Goal: Information Seeking & Learning: Learn about a topic

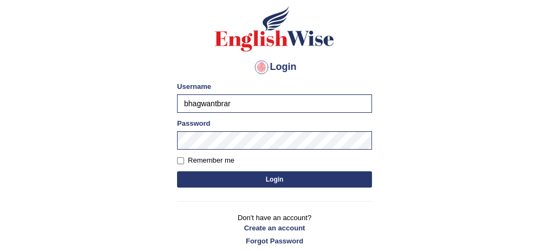
click at [265, 175] on button "Login" at bounding box center [274, 179] width 195 height 16
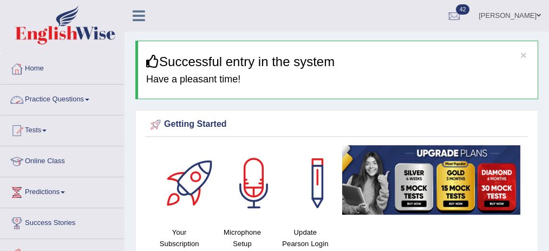
click at [89, 99] on span at bounding box center [87, 100] width 4 height 2
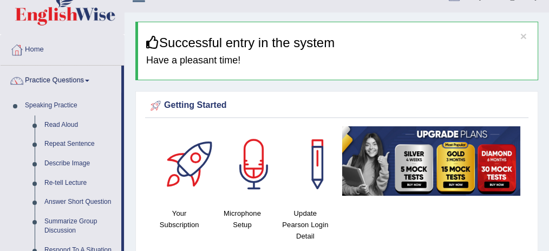
scroll to position [36, 0]
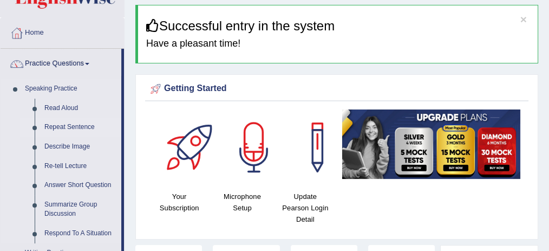
click at [77, 124] on link "Repeat Sentence" at bounding box center [81, 126] width 82 height 19
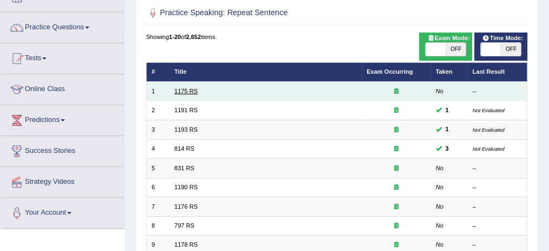
click at [195, 93] on link "1175 RS" at bounding box center [185, 91] width 23 height 6
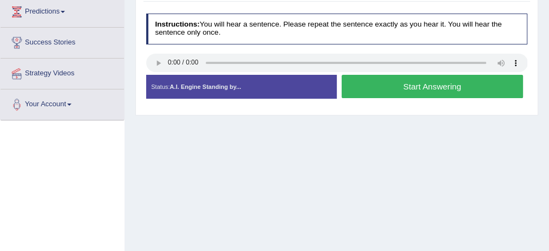
scroll to position [180, 0]
click at [414, 84] on button "Start Answering" at bounding box center [432, 86] width 181 height 23
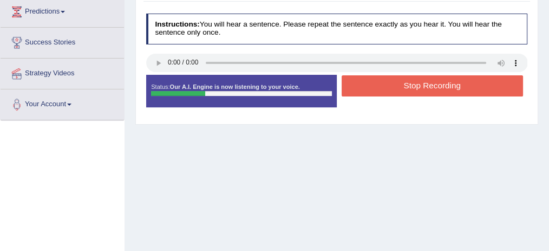
click at [415, 88] on button "Stop Recording" at bounding box center [432, 85] width 181 height 21
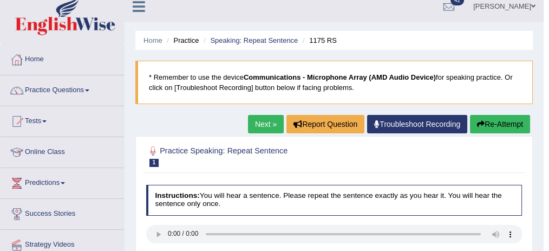
scroll to position [0, 0]
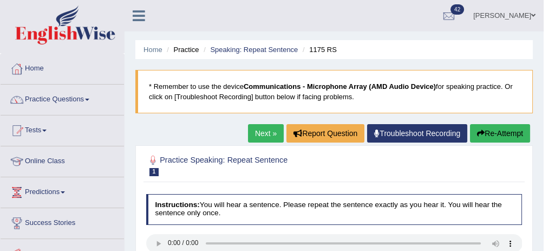
click at [267, 128] on link "Next »" at bounding box center [266, 133] width 36 height 18
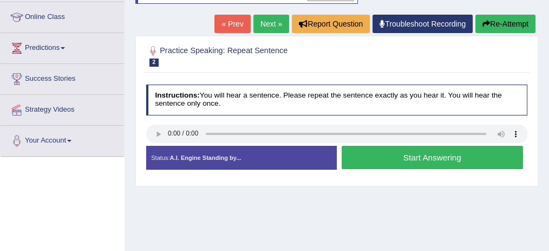
click at [358, 155] on button "Start Answering" at bounding box center [432, 157] width 181 height 23
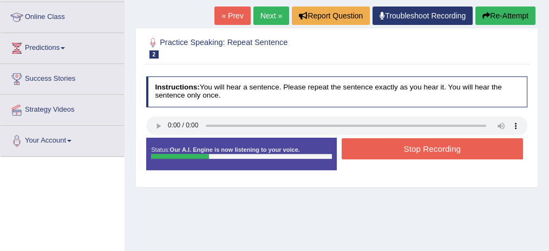
click at [359, 152] on button "Stop Recording" at bounding box center [432, 148] width 181 height 21
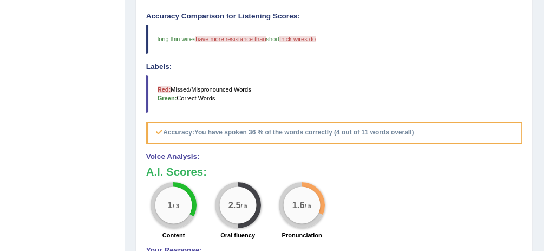
scroll to position [148, 0]
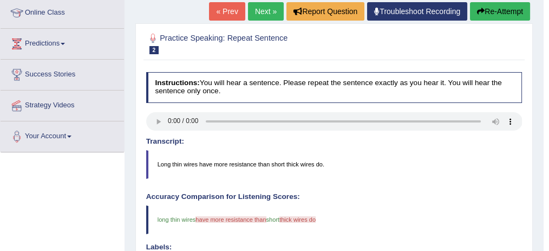
click at [496, 11] on button "Re-Attempt" at bounding box center [500, 11] width 60 height 18
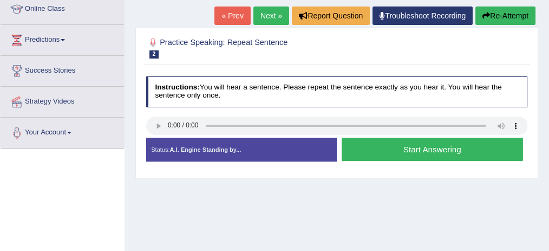
click at [422, 141] on button "Start Answering" at bounding box center [432, 149] width 181 height 23
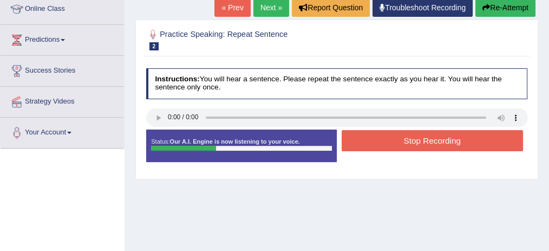
click at [422, 140] on button "Stop Recording" at bounding box center [432, 140] width 181 height 21
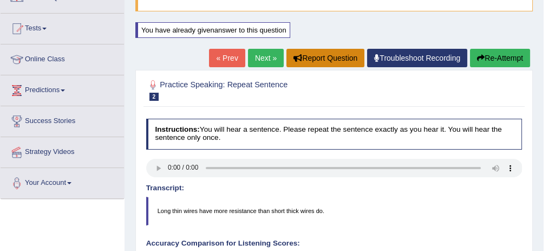
scroll to position [80, 0]
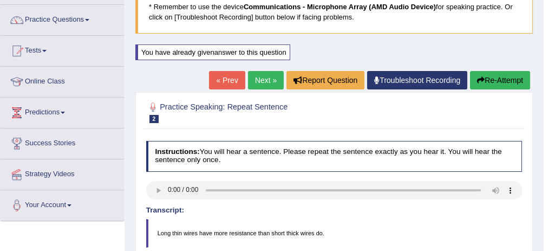
drag, startPoint x: 507, startPoint y: 77, endPoint x: 493, endPoint y: 66, distance: 17.3
click at [507, 77] on button "Re-Attempt" at bounding box center [500, 80] width 60 height 18
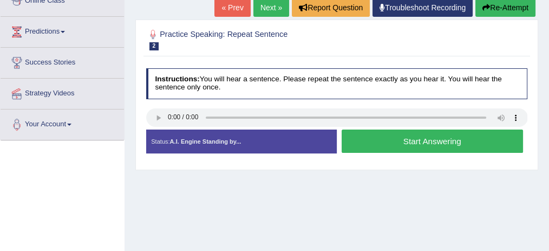
click at [461, 139] on button "Start Answering" at bounding box center [432, 140] width 181 height 23
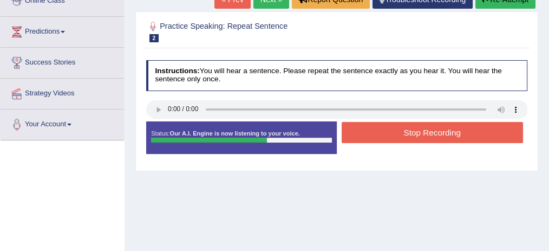
click at [442, 132] on button "Stop Recording" at bounding box center [432, 132] width 181 height 21
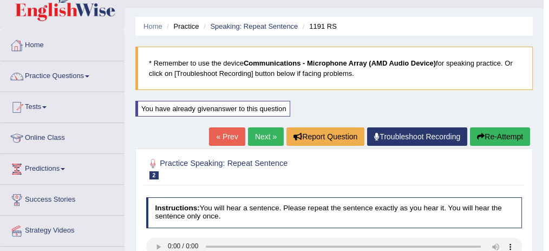
scroll to position [36, 0]
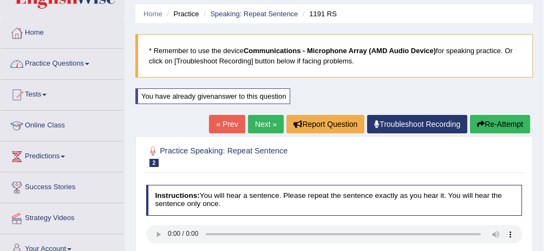
click at [77, 63] on link "Practice Questions" at bounding box center [62, 62] width 123 height 27
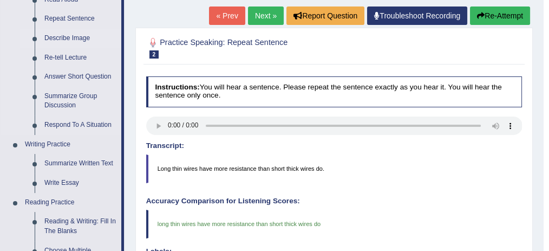
scroll to position [108, 0]
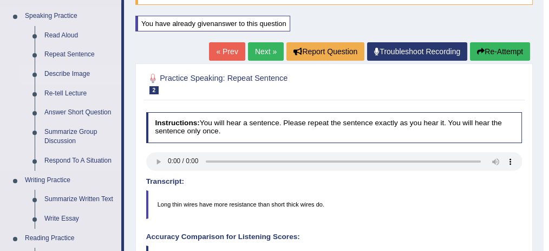
click at [63, 73] on link "Describe Image" at bounding box center [81, 73] width 82 height 19
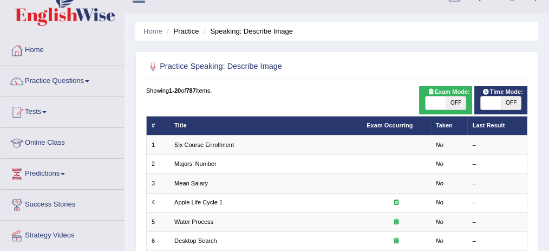
scroll to position [36, 0]
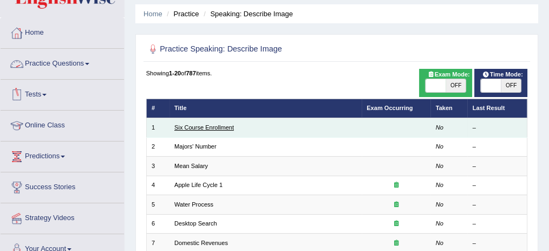
click at [189, 128] on link "Six Course Enrollment" at bounding box center [204, 127] width 60 height 6
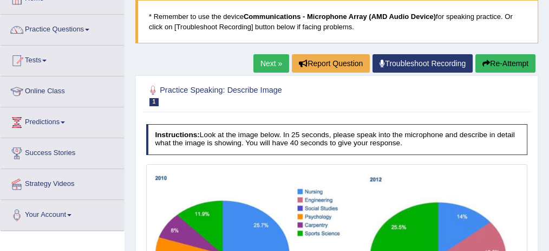
scroll to position [56, 0]
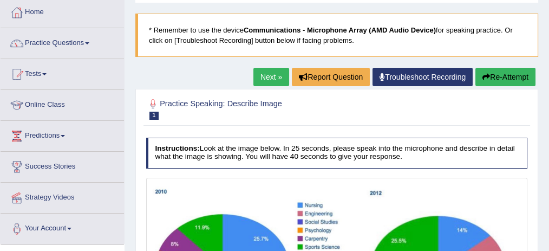
click at [280, 74] on link "Next »" at bounding box center [271, 77] width 36 height 18
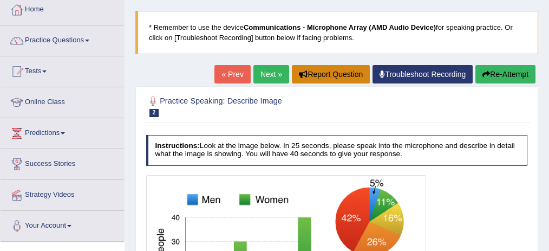
scroll to position [37, 0]
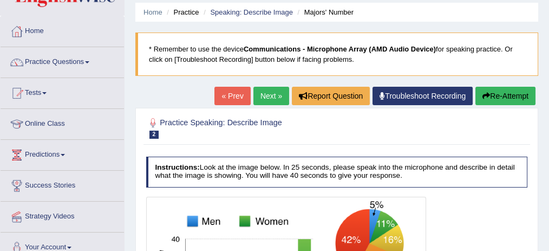
click at [276, 93] on link "Next »" at bounding box center [271, 96] width 36 height 18
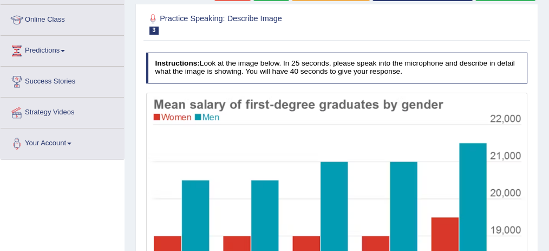
scroll to position [77, 0]
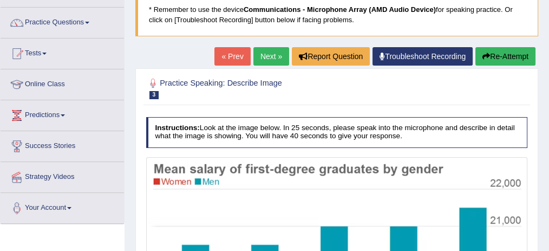
click at [258, 57] on link "Next »" at bounding box center [271, 56] width 36 height 18
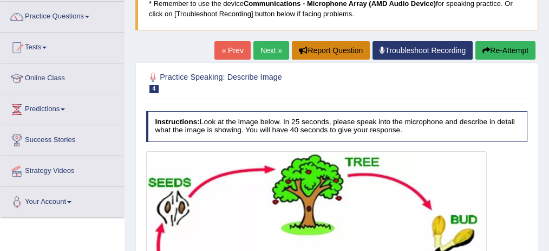
scroll to position [68, 0]
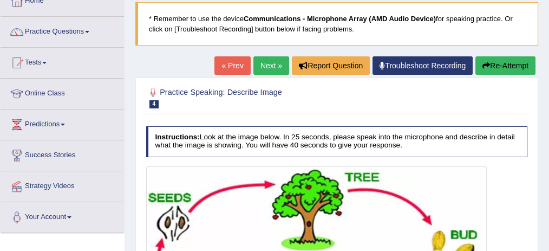
click at [272, 62] on link "Next »" at bounding box center [271, 65] width 36 height 18
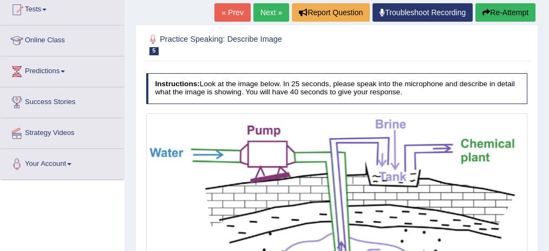
scroll to position [108, 0]
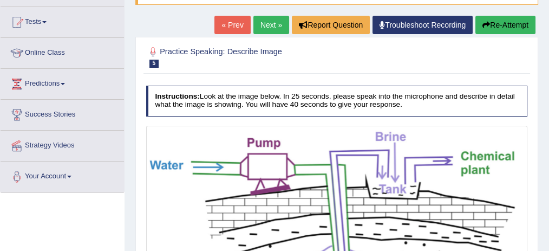
click at [269, 29] on link "Next »" at bounding box center [271, 25] width 36 height 18
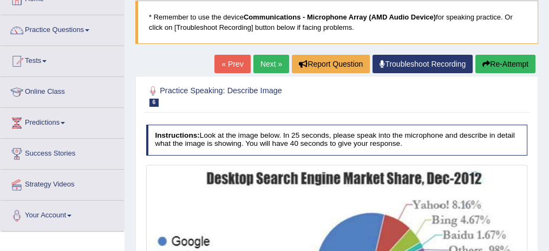
scroll to position [65, 0]
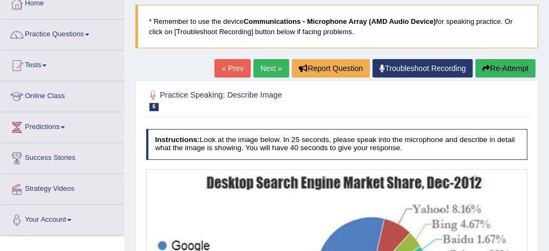
click at [271, 64] on link "Next »" at bounding box center [271, 68] width 36 height 18
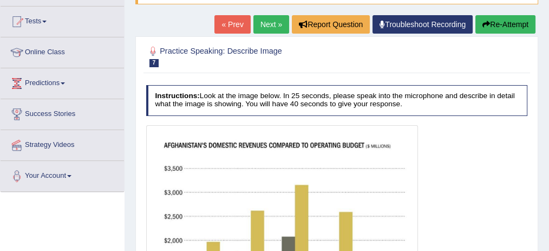
scroll to position [98, 0]
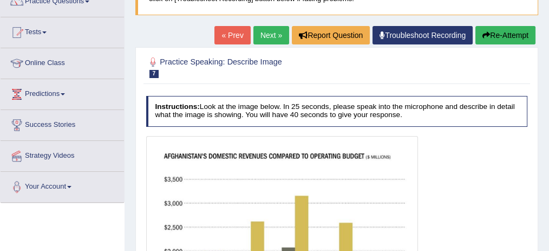
click at [260, 33] on link "Next »" at bounding box center [271, 35] width 36 height 18
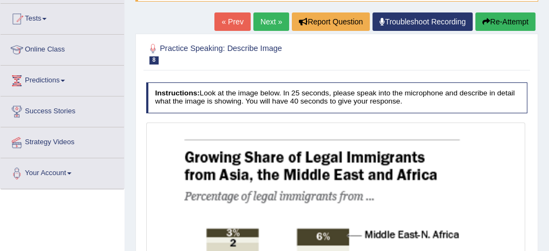
scroll to position [89, 0]
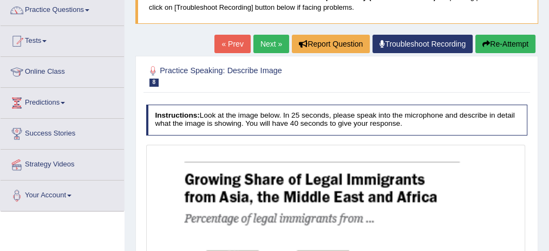
click at [270, 39] on link "Next »" at bounding box center [271, 44] width 36 height 18
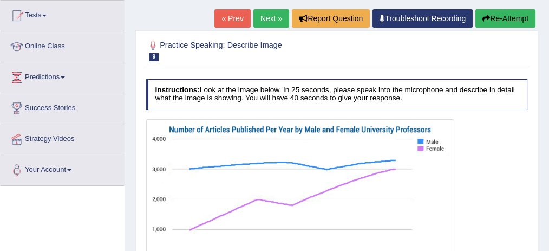
scroll to position [72, 0]
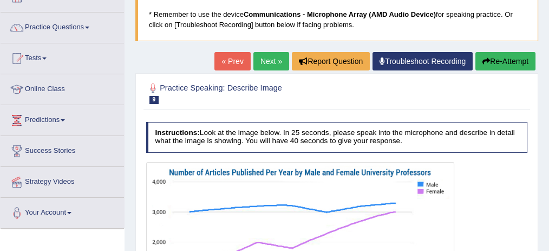
click at [273, 57] on link "Next »" at bounding box center [271, 61] width 36 height 18
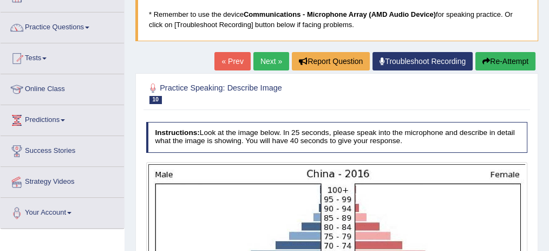
click at [277, 64] on link "Next »" at bounding box center [271, 61] width 36 height 18
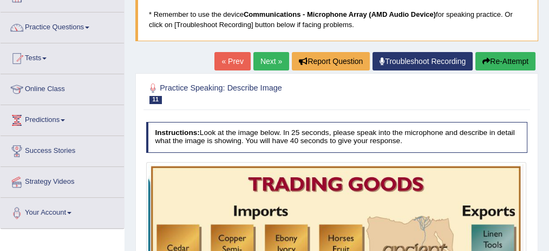
scroll to position [36, 0]
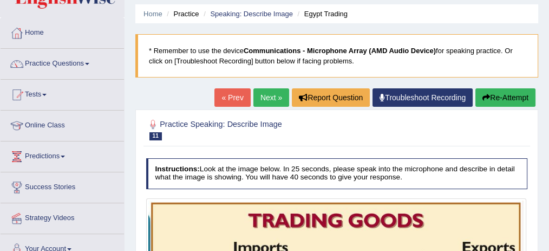
click at [265, 93] on link "Next »" at bounding box center [271, 97] width 36 height 18
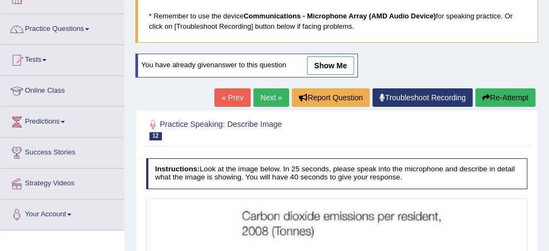
scroll to position [68, 0]
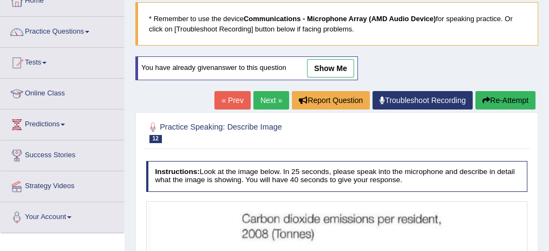
click at [263, 91] on link "Next »" at bounding box center [271, 100] width 36 height 18
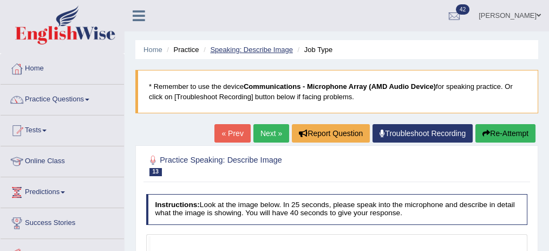
click at [257, 50] on link "Speaking: Describe Image" at bounding box center [251, 49] width 82 height 8
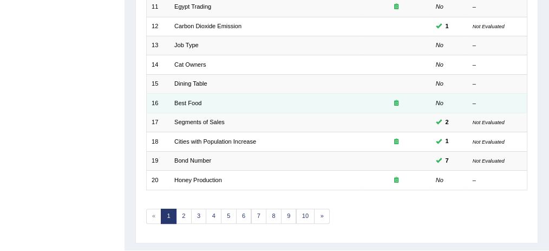
scroll to position [361, 0]
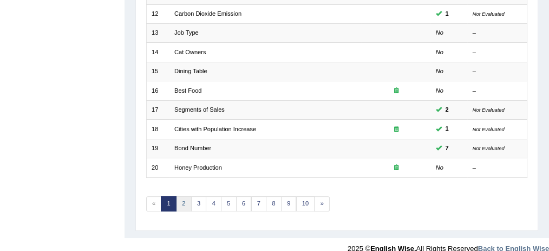
click at [179, 196] on link "2" at bounding box center [184, 203] width 16 height 15
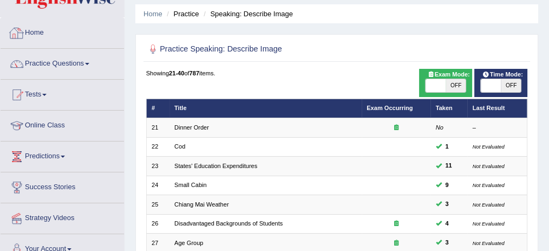
scroll to position [72, 0]
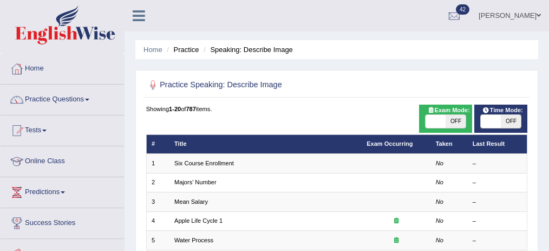
scroll to position [361, 0]
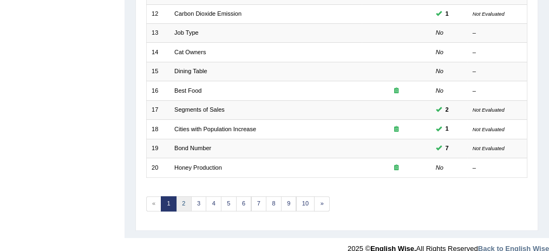
click at [184, 198] on link "2" at bounding box center [184, 203] width 16 height 15
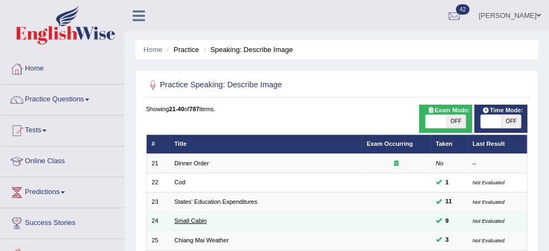
click at [191, 220] on link "Small Cabin" at bounding box center [190, 220] width 32 height 6
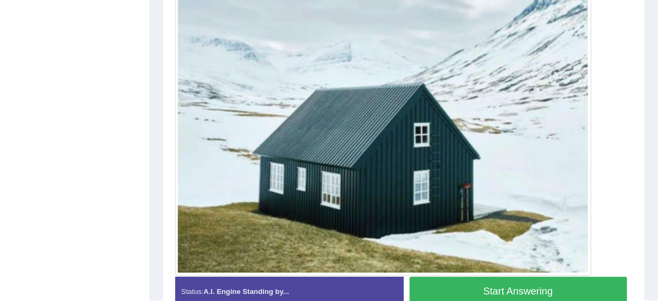
scroll to position [330, 0]
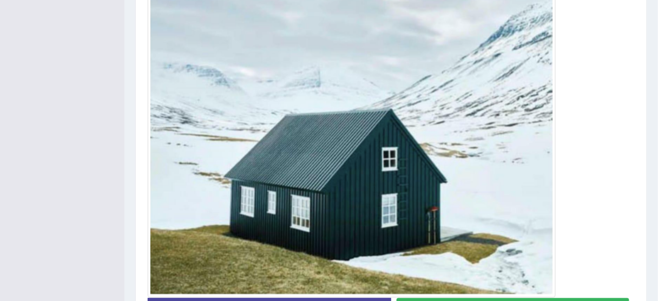
click at [531, 54] on img at bounding box center [352, 126] width 403 height 337
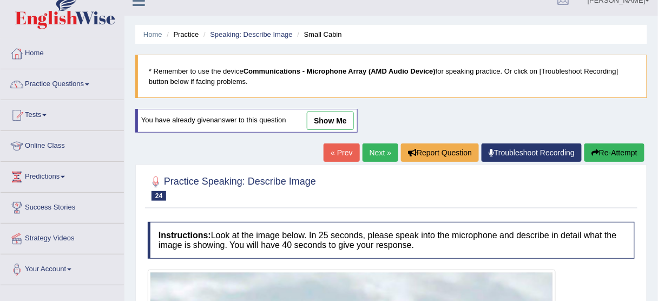
scroll to position [0, 0]
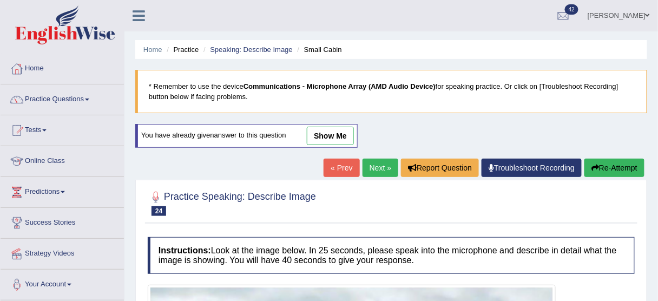
click at [364, 165] on link "Next »" at bounding box center [381, 168] width 36 height 18
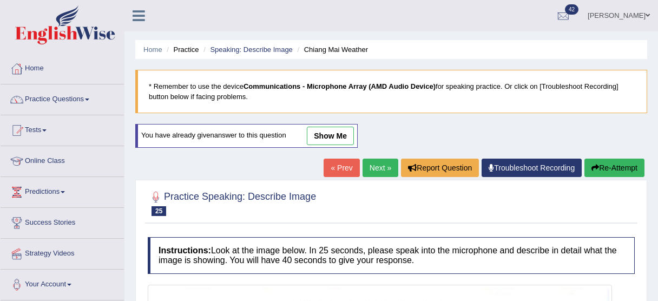
click at [370, 169] on link "Next »" at bounding box center [381, 168] width 36 height 18
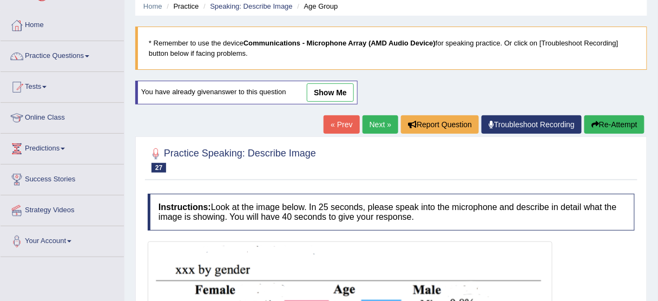
click at [376, 118] on link "Next »" at bounding box center [381, 124] width 36 height 18
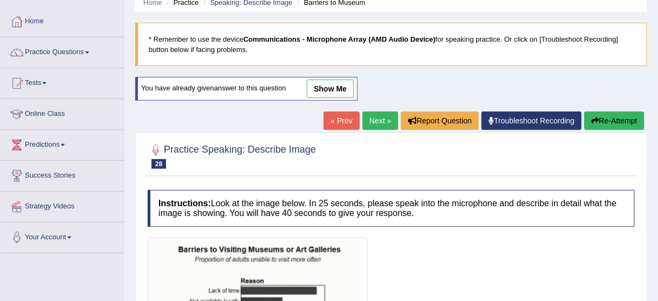
scroll to position [43, 0]
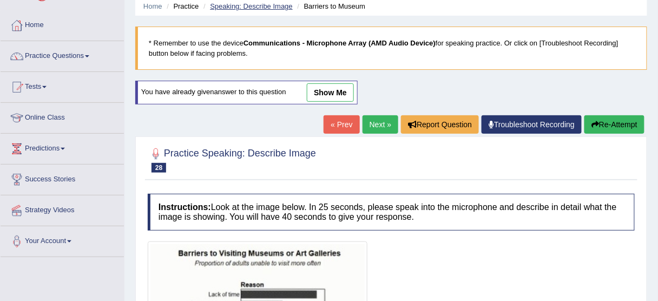
click at [256, 7] on link "Speaking: Describe Image" at bounding box center [251, 6] width 82 height 8
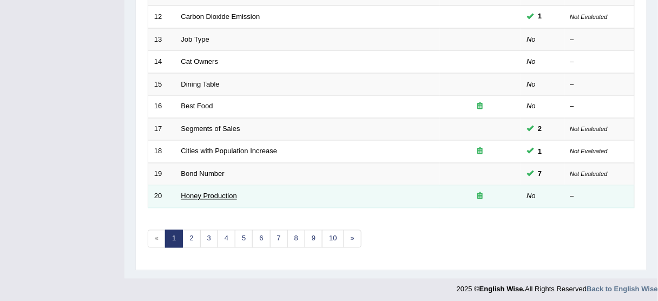
click at [206, 192] on link "Honey Production" at bounding box center [209, 196] width 56 height 8
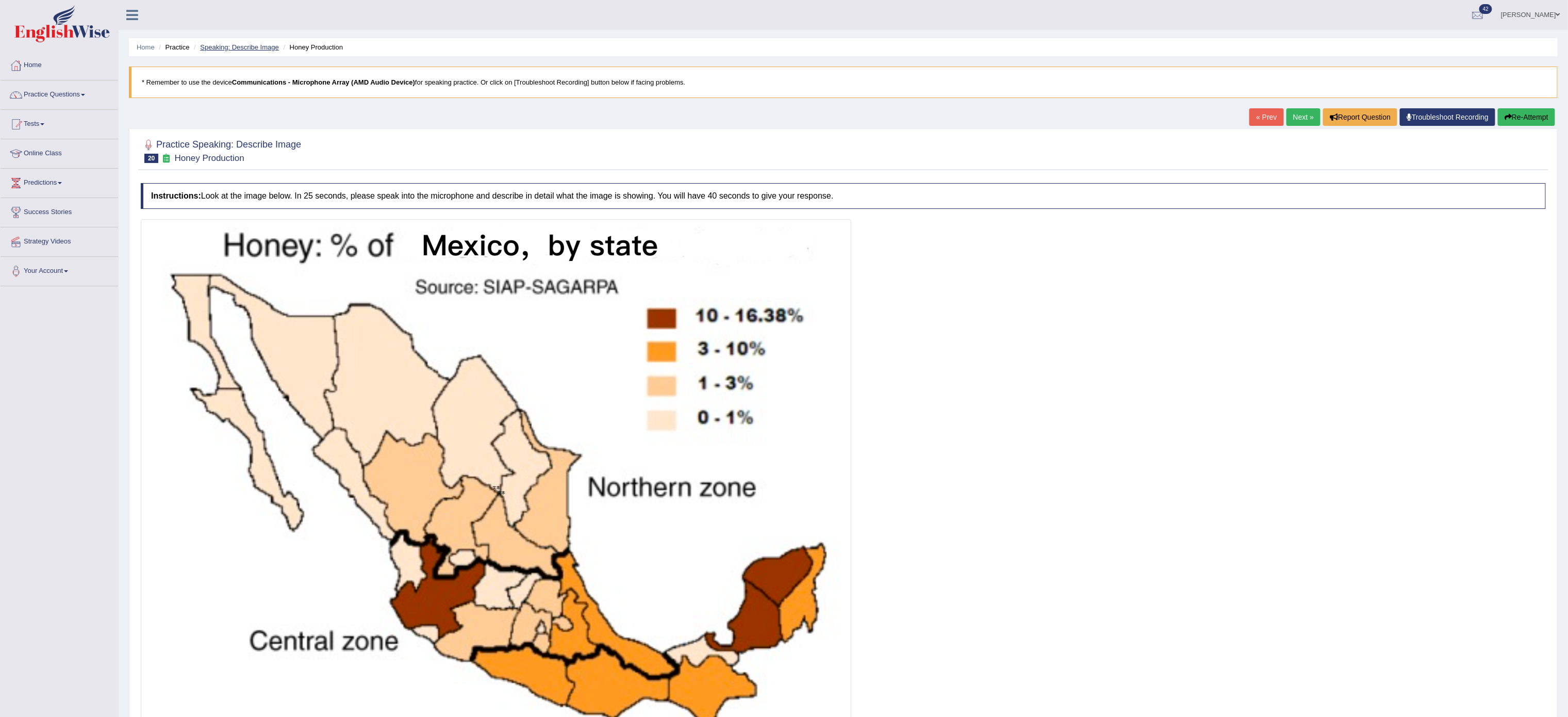
click at [251, 50] on link "Speaking: Describe Image" at bounding box center [239, 47] width 78 height 8
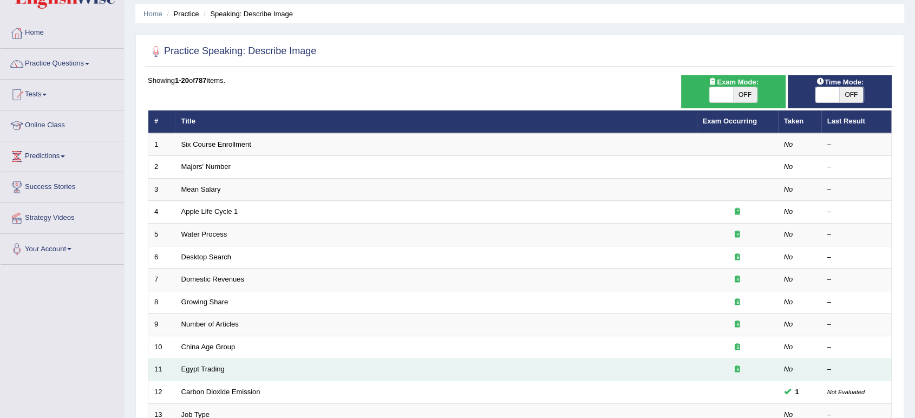
scroll to position [297, 0]
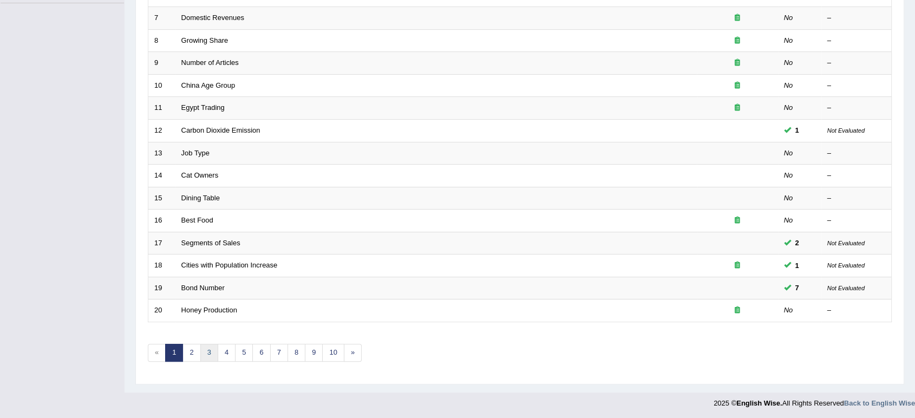
click at [207, 354] on link "3" at bounding box center [209, 353] width 18 height 18
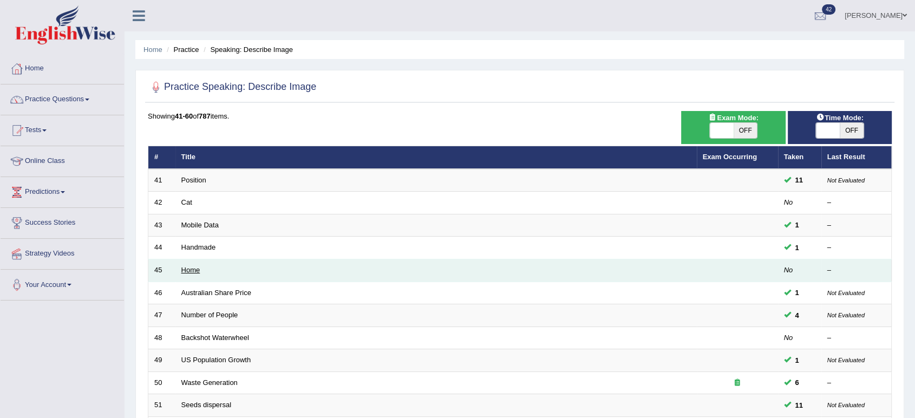
click at [189, 269] on link "Home" at bounding box center [190, 270] width 19 height 8
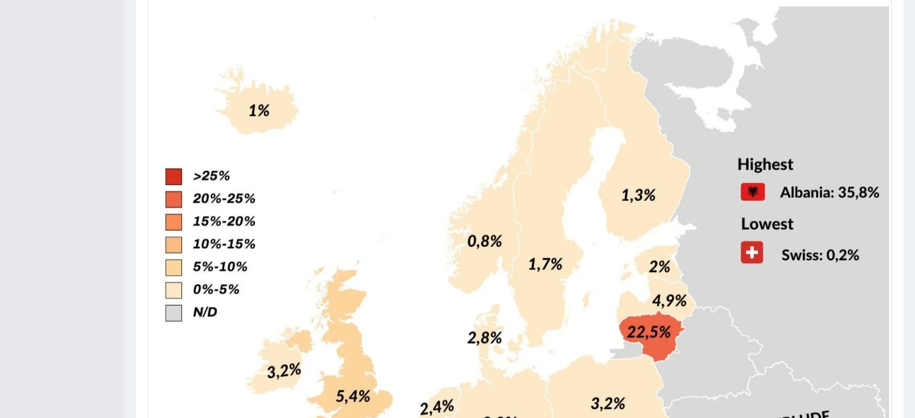
scroll to position [56, 0]
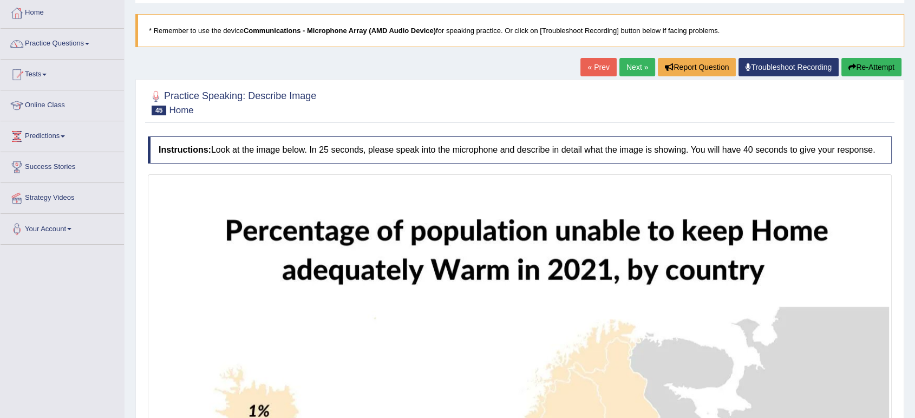
click at [629, 62] on link "Next »" at bounding box center [637, 67] width 36 height 18
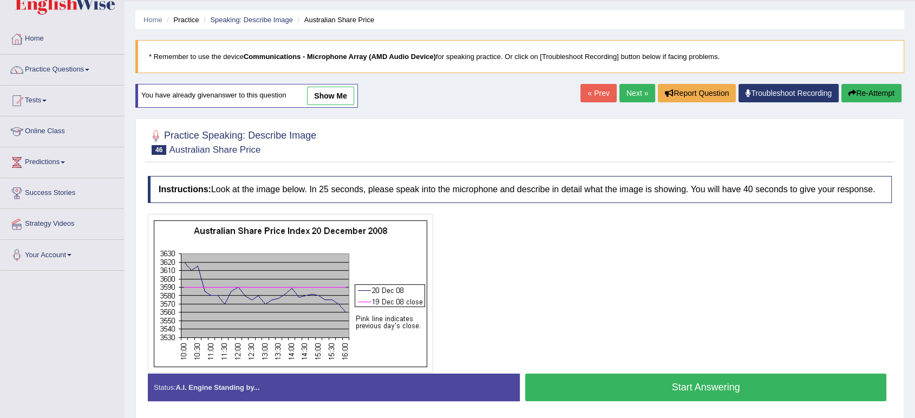
click at [626, 82] on div "Home Practice Speaking: Describe Image Australian Share Price * Remember to use…" at bounding box center [520, 240] width 790 height 541
click at [626, 88] on link "Next »" at bounding box center [637, 93] width 36 height 18
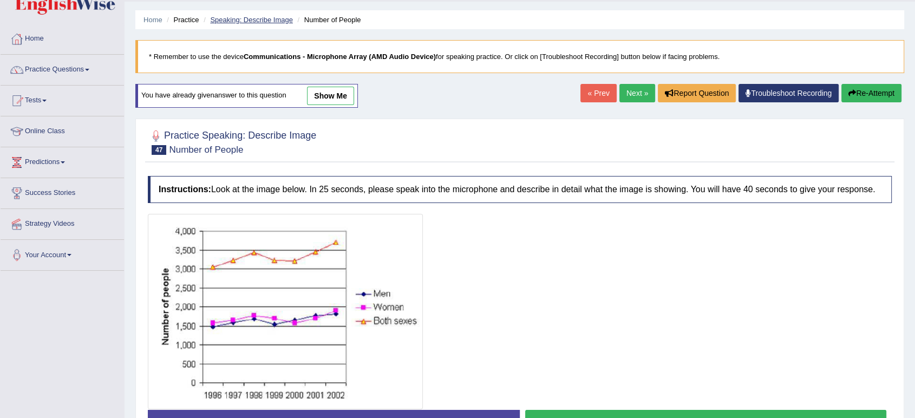
click at [286, 20] on link "Speaking: Describe Image" at bounding box center [251, 20] width 82 height 8
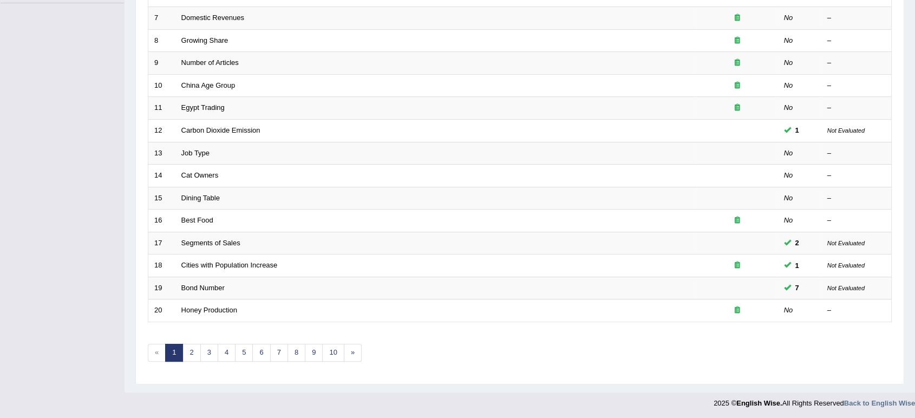
click at [230, 345] on link "4" at bounding box center [227, 353] width 18 height 18
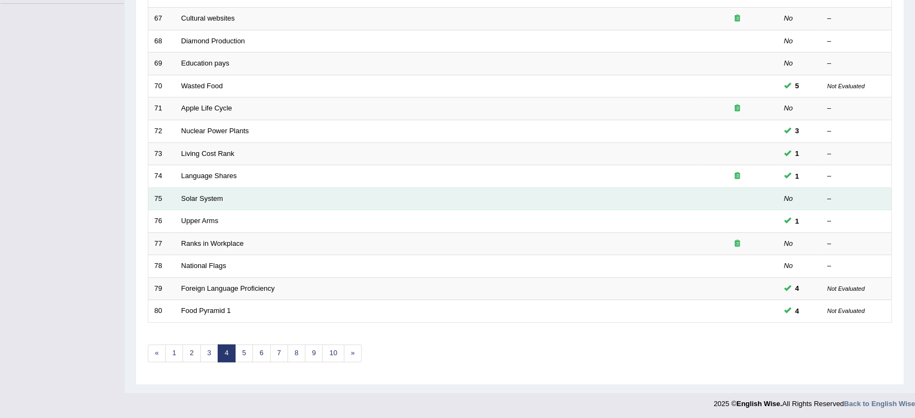
scroll to position [297, 0]
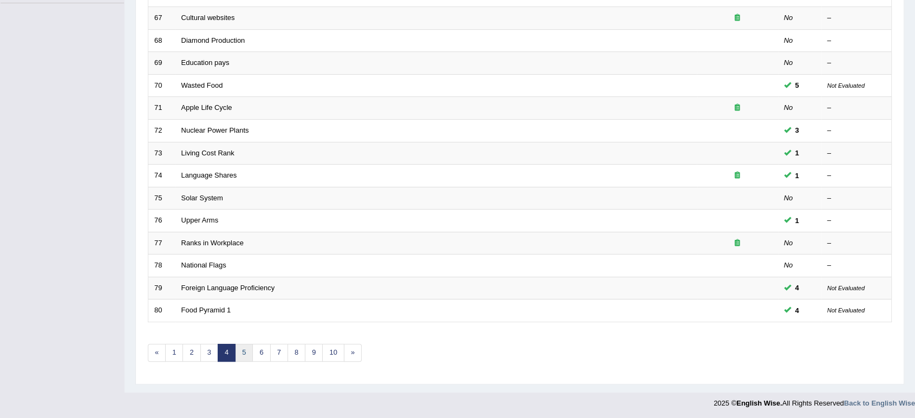
click at [244, 350] on link "5" at bounding box center [244, 353] width 18 height 18
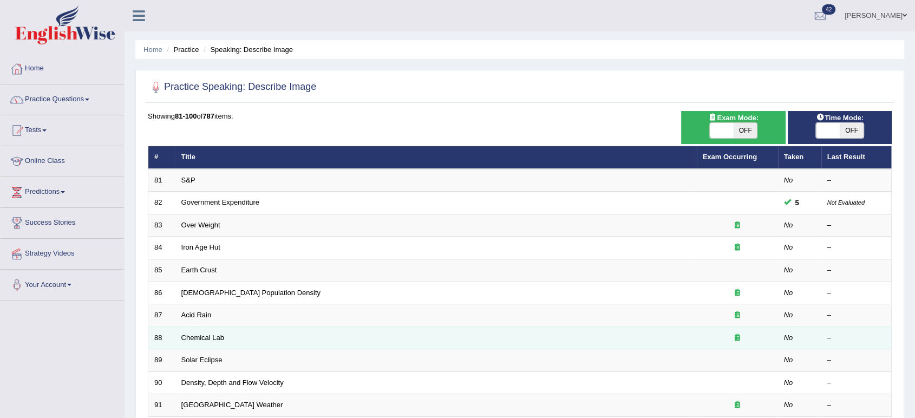
scroll to position [60, 0]
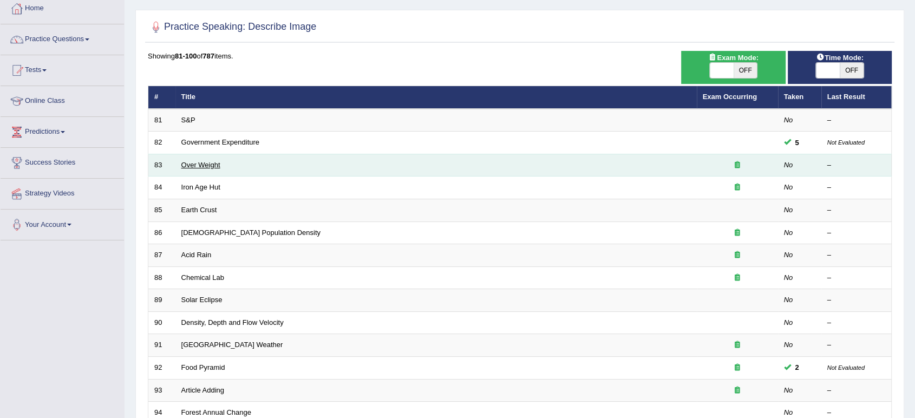
click at [211, 166] on link "Over Weight" at bounding box center [200, 165] width 39 height 8
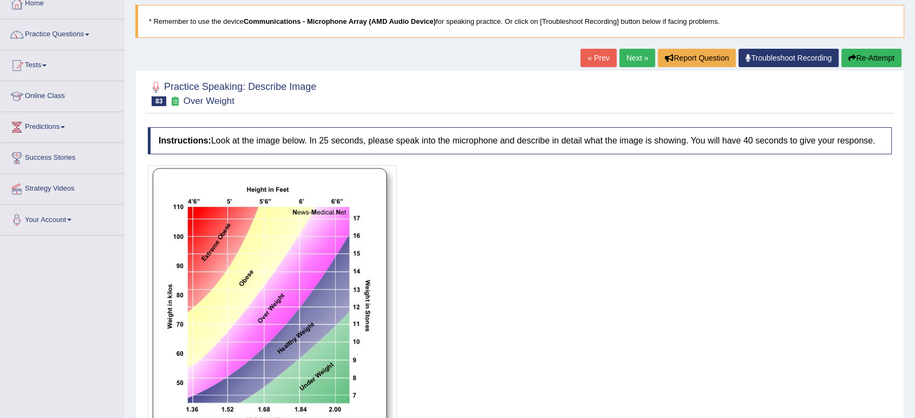
scroll to position [60, 0]
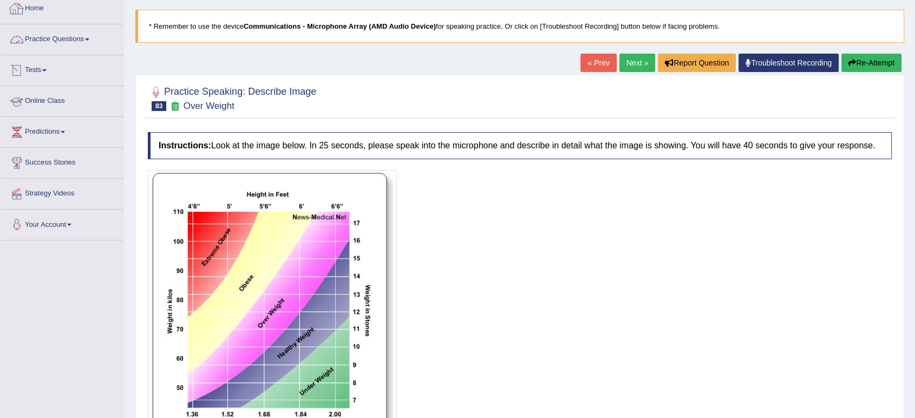
click at [78, 38] on link "Practice Questions" at bounding box center [62, 37] width 123 height 27
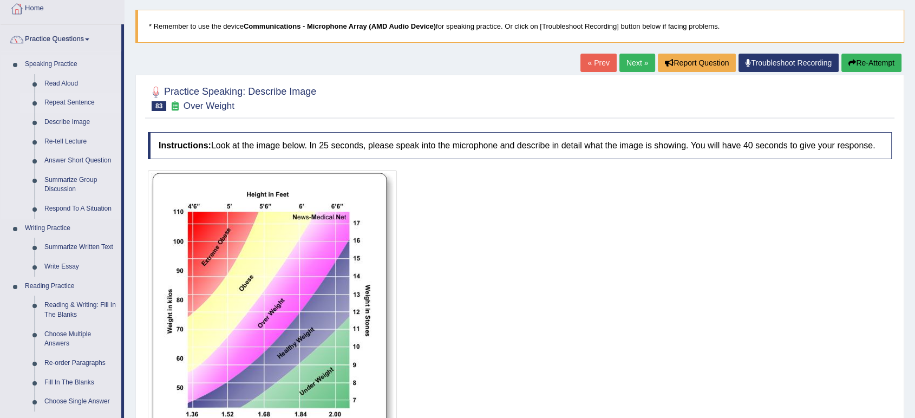
scroll to position [120, 0]
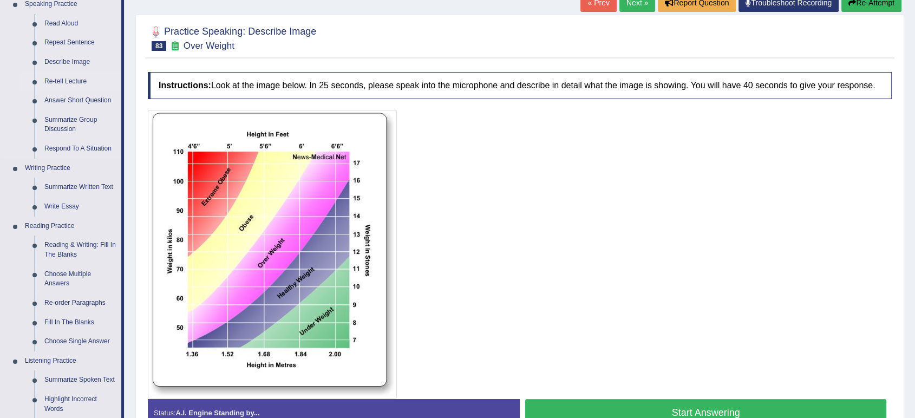
click at [71, 79] on link "Re-tell Lecture" at bounding box center [81, 81] width 82 height 19
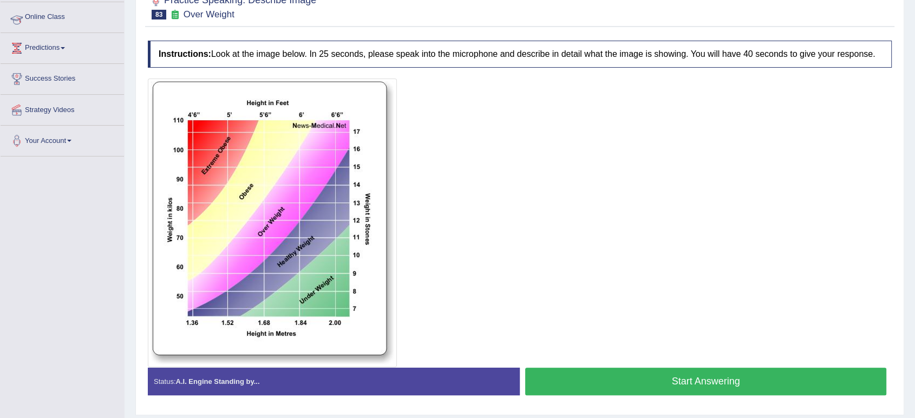
scroll to position [184, 0]
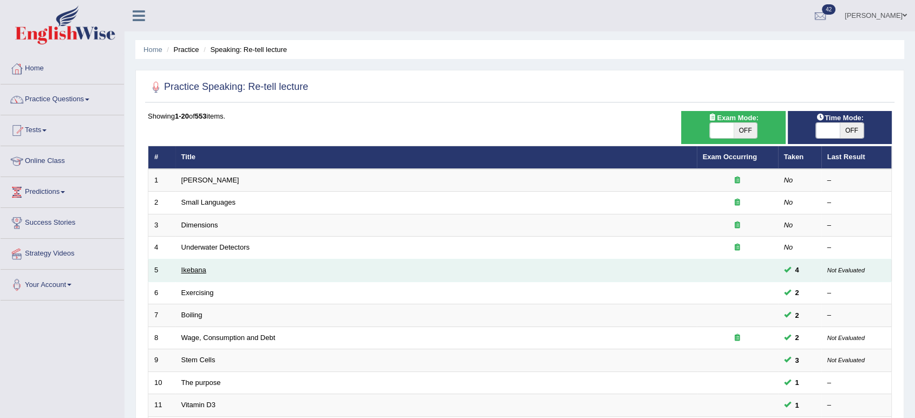
click at [203, 270] on link "Ikebana" at bounding box center [193, 270] width 25 height 8
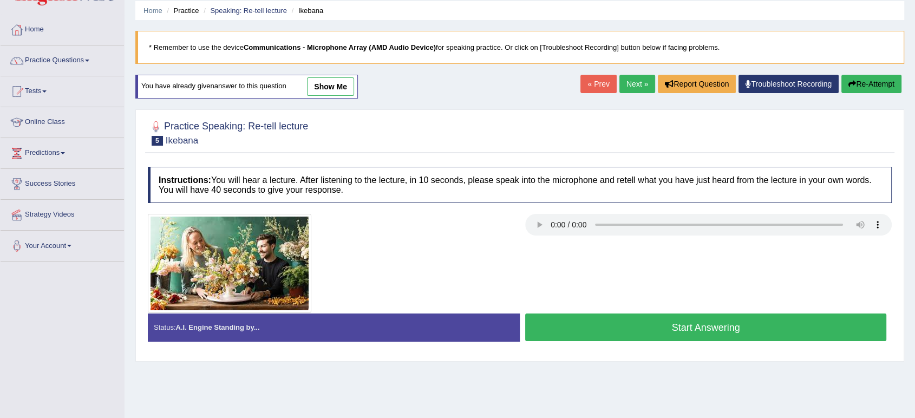
scroll to position [60, 0]
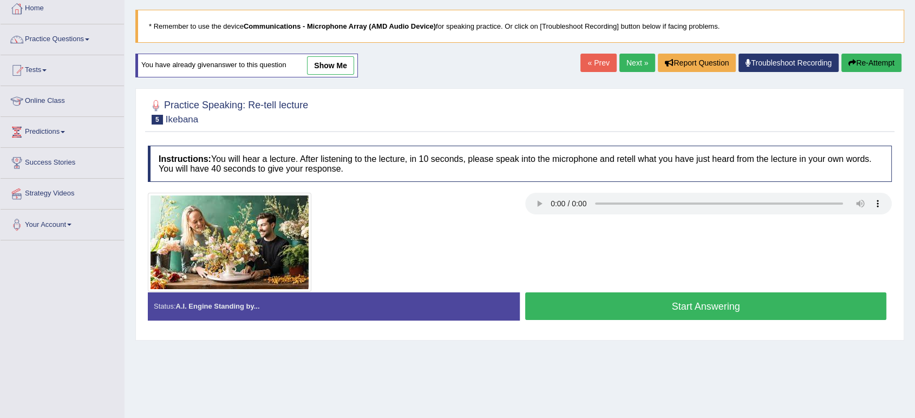
click at [334, 65] on link "show me" at bounding box center [330, 65] width 47 height 18
click at [332, 66] on div "Home Practice Speaking: Re-tell lecture Ikebana * Remember to use the device Co…" at bounding box center [520, 210] width 790 height 541
click at [331, 64] on div "Home Practice Speaking: Re-tell lecture Ikebana * Remember to use the device Co…" at bounding box center [520, 210] width 790 height 541
click at [330, 62] on div "Home Practice Speaking: Re-tell lecture Ikebana * Remember to use the device Co…" at bounding box center [520, 210] width 790 height 541
click at [329, 62] on div "Home Practice Speaking: Re-tell lecture Ikebana * Remember to use the device Co…" at bounding box center [520, 210] width 790 height 541
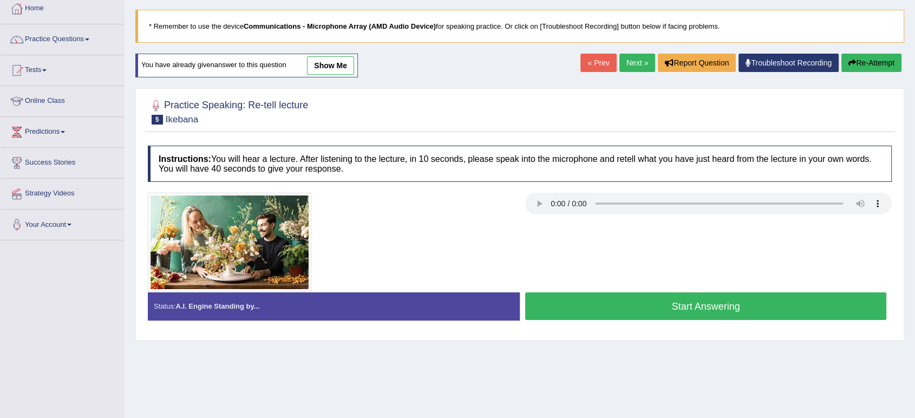
click at [329, 62] on div "Home Practice Speaking: Re-tell lecture Ikebana * Remember to use the device Co…" at bounding box center [520, 210] width 790 height 541
click at [330, 62] on div "Home Practice Speaking: Re-tell lecture Ikebana * Remember to use the device Co…" at bounding box center [520, 210] width 790 height 541
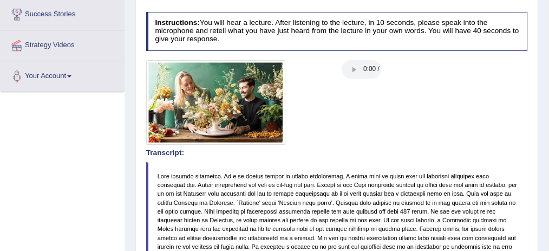
scroll to position [301, 0]
